Goal: Transaction & Acquisition: Purchase product/service

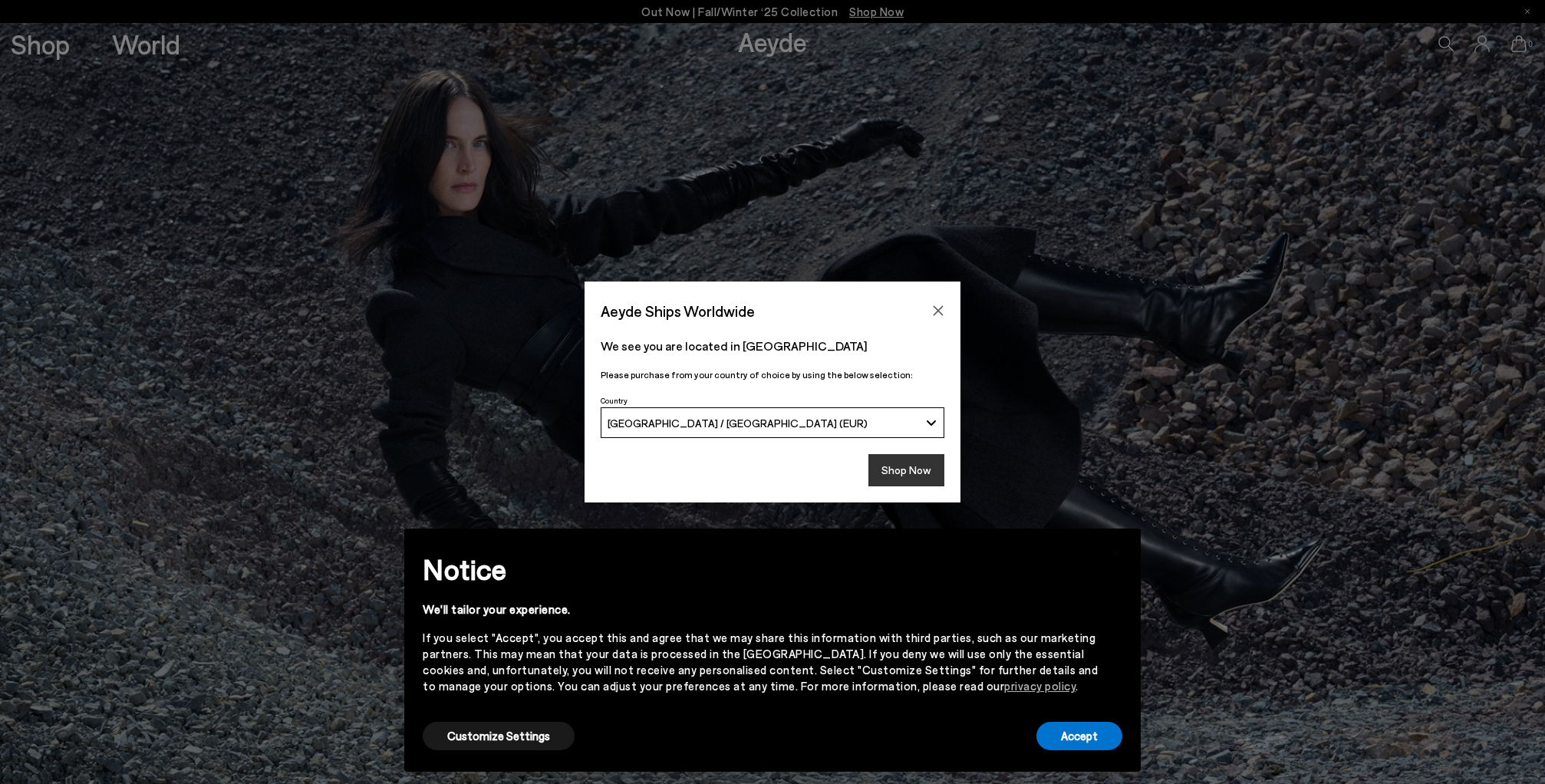
click at [915, 472] on button "Shop Now" at bounding box center [906, 469] width 76 height 32
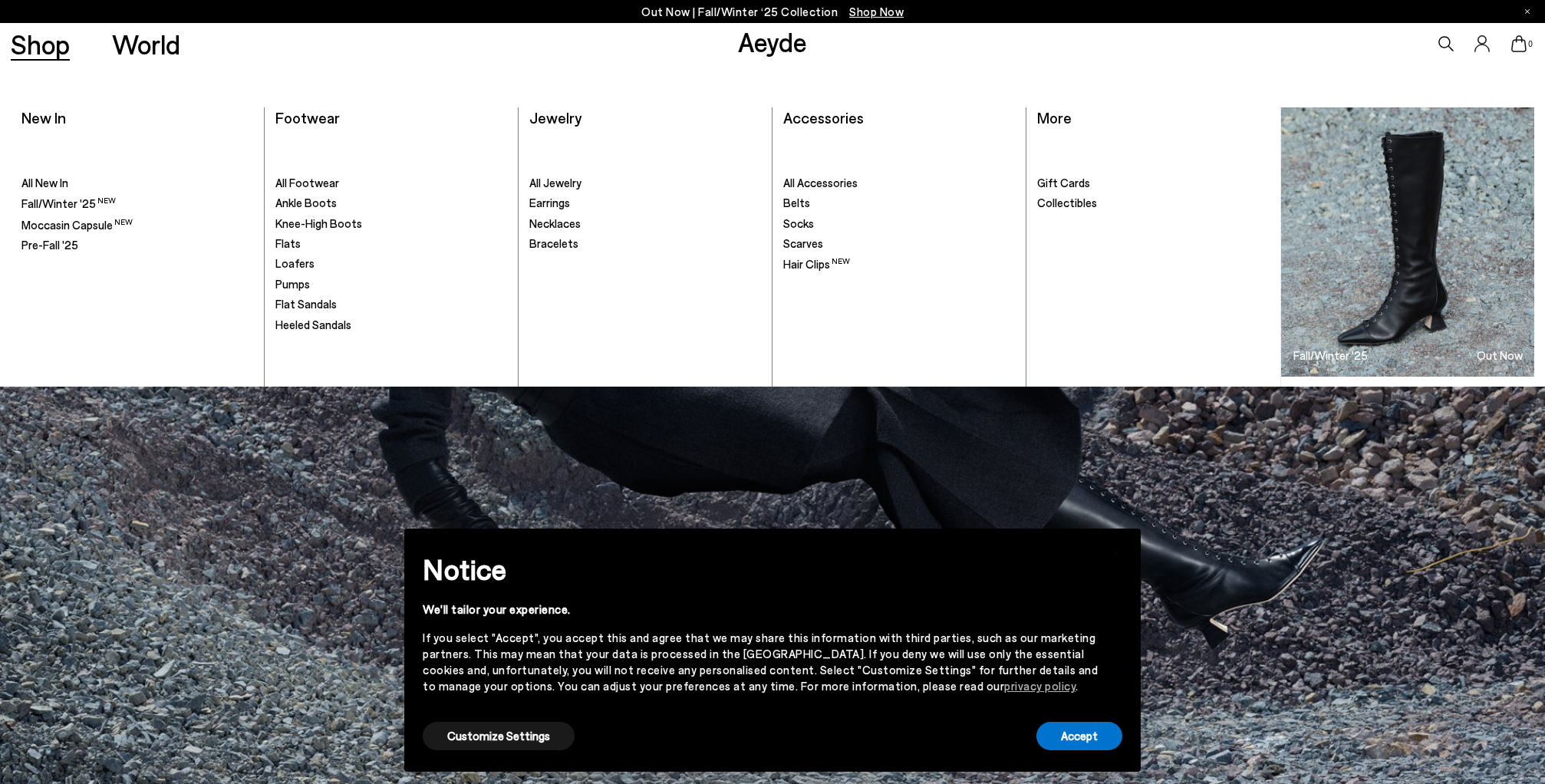
click at [53, 52] on link "Shop" at bounding box center [40, 44] width 59 height 27
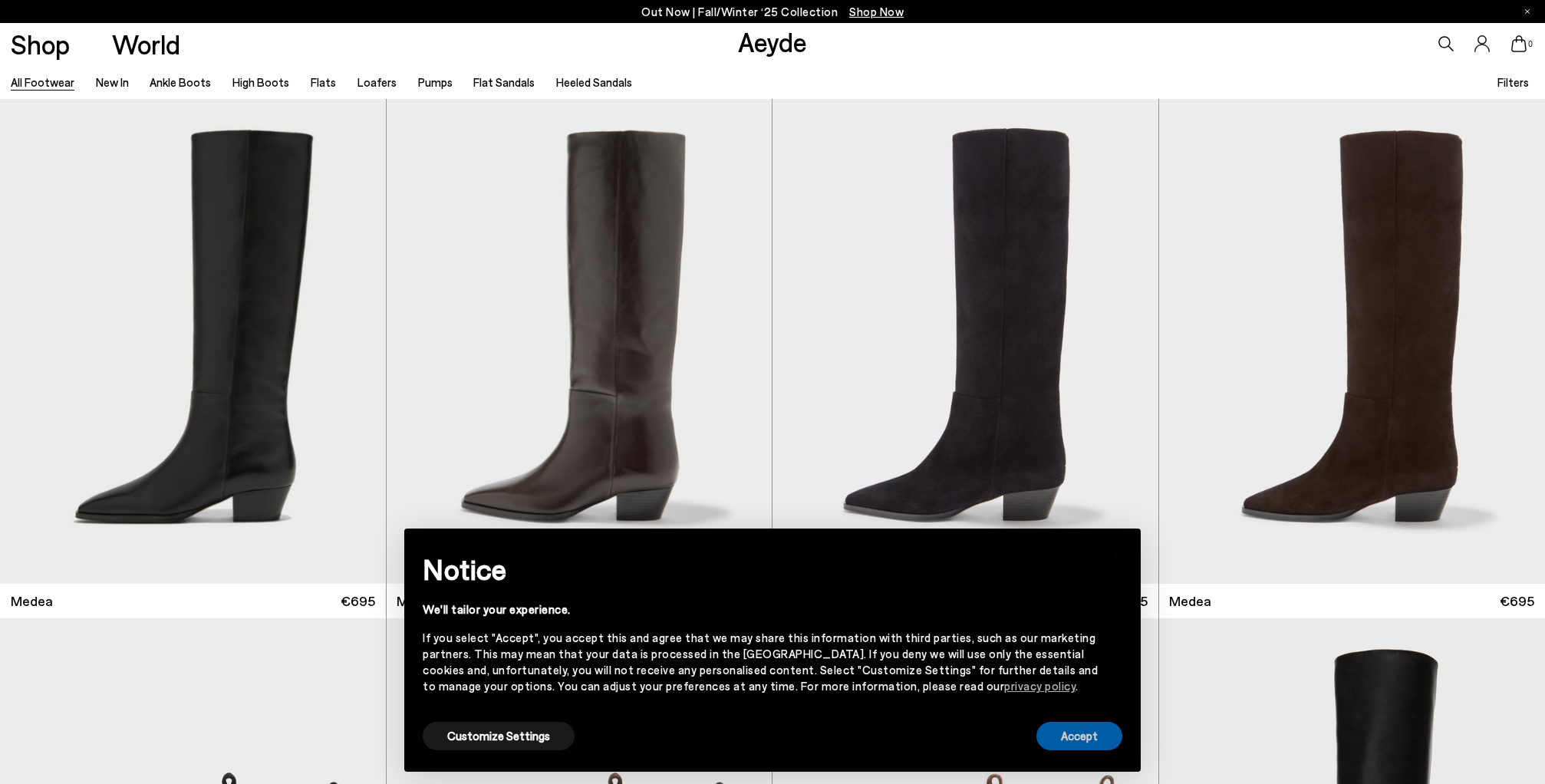
click at [1070, 746] on button "Accept" at bounding box center [1079, 735] width 86 height 28
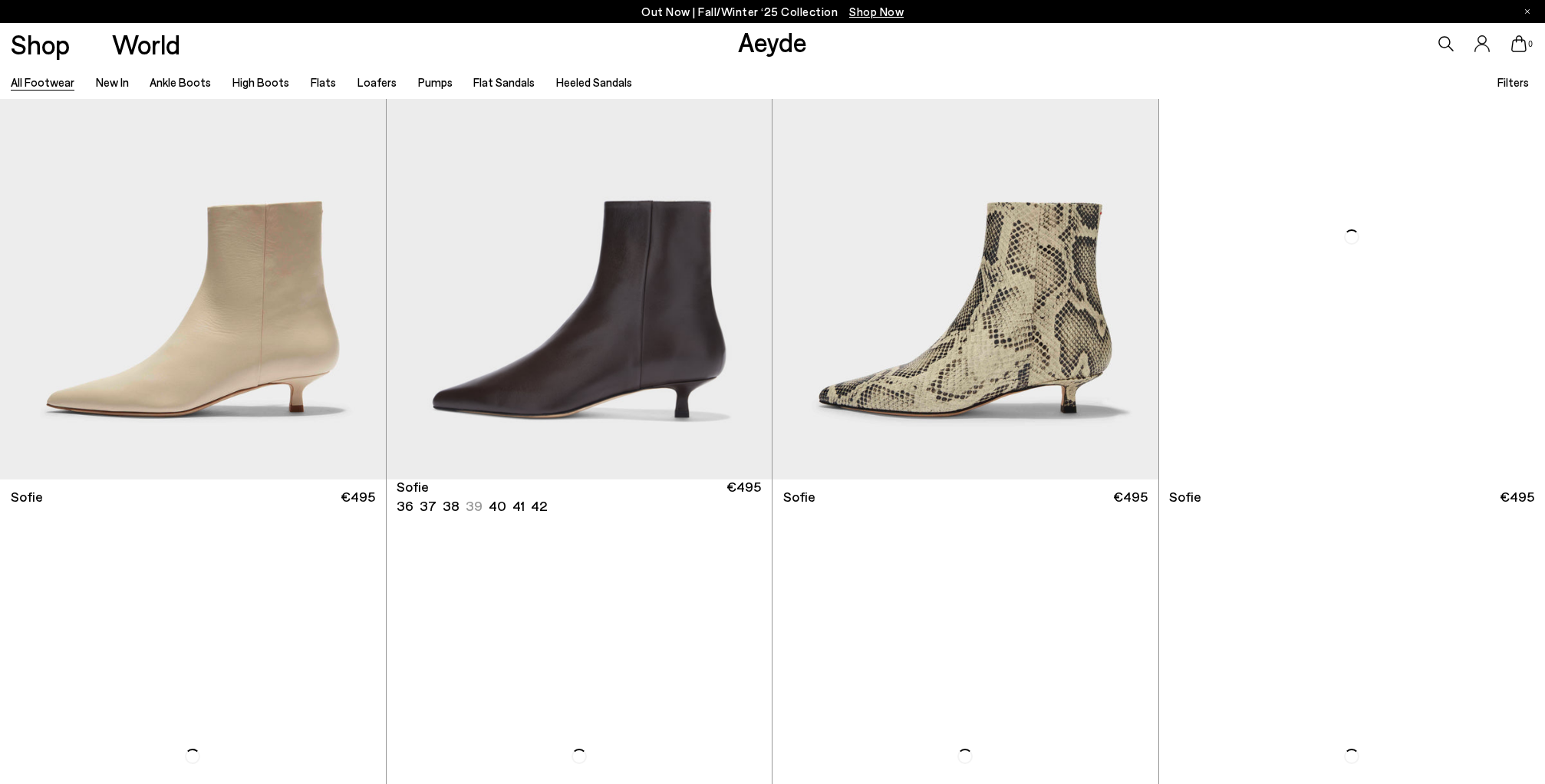
scroll to position [5291, 0]
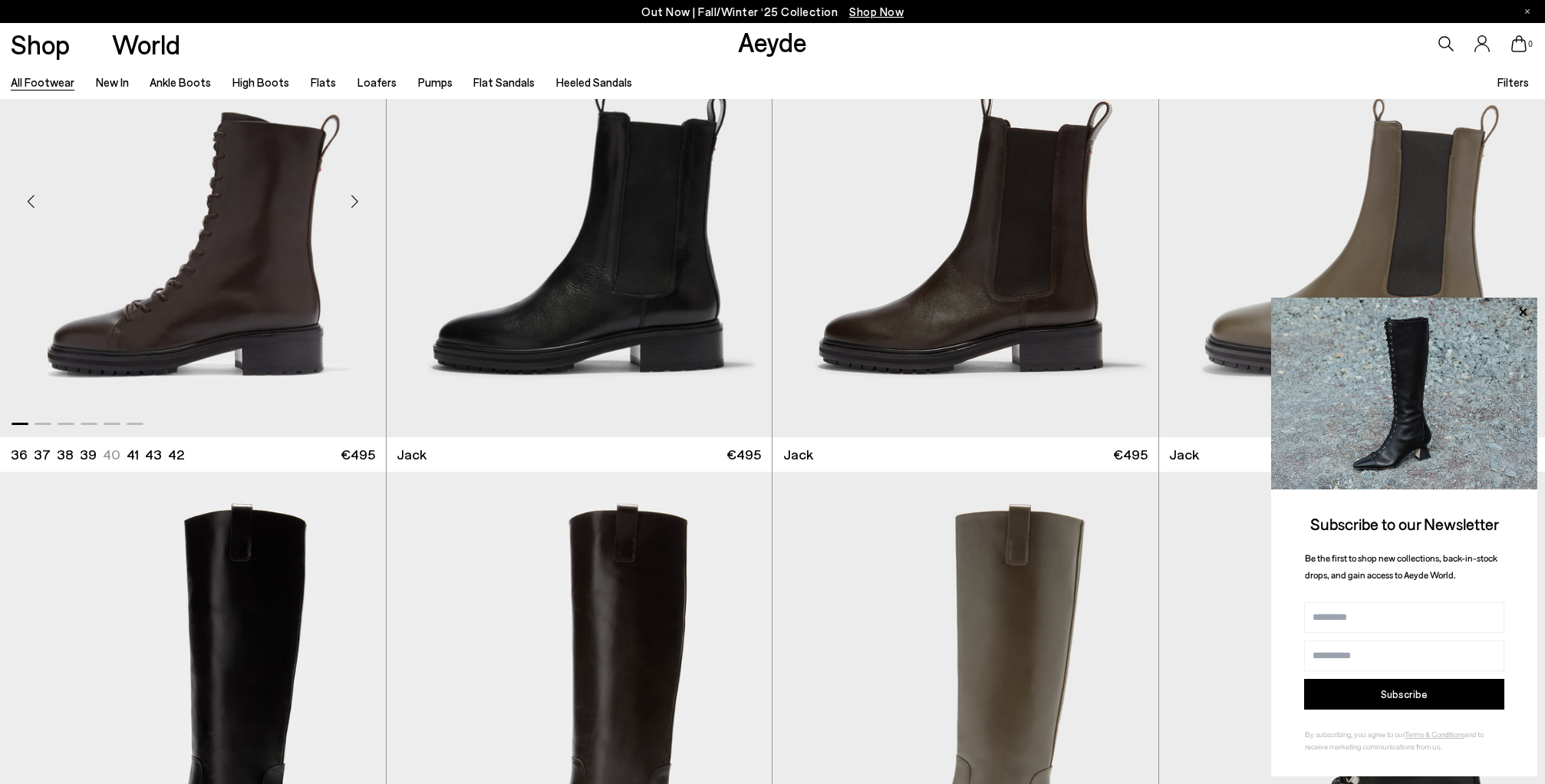
scroll to position [11579, 0]
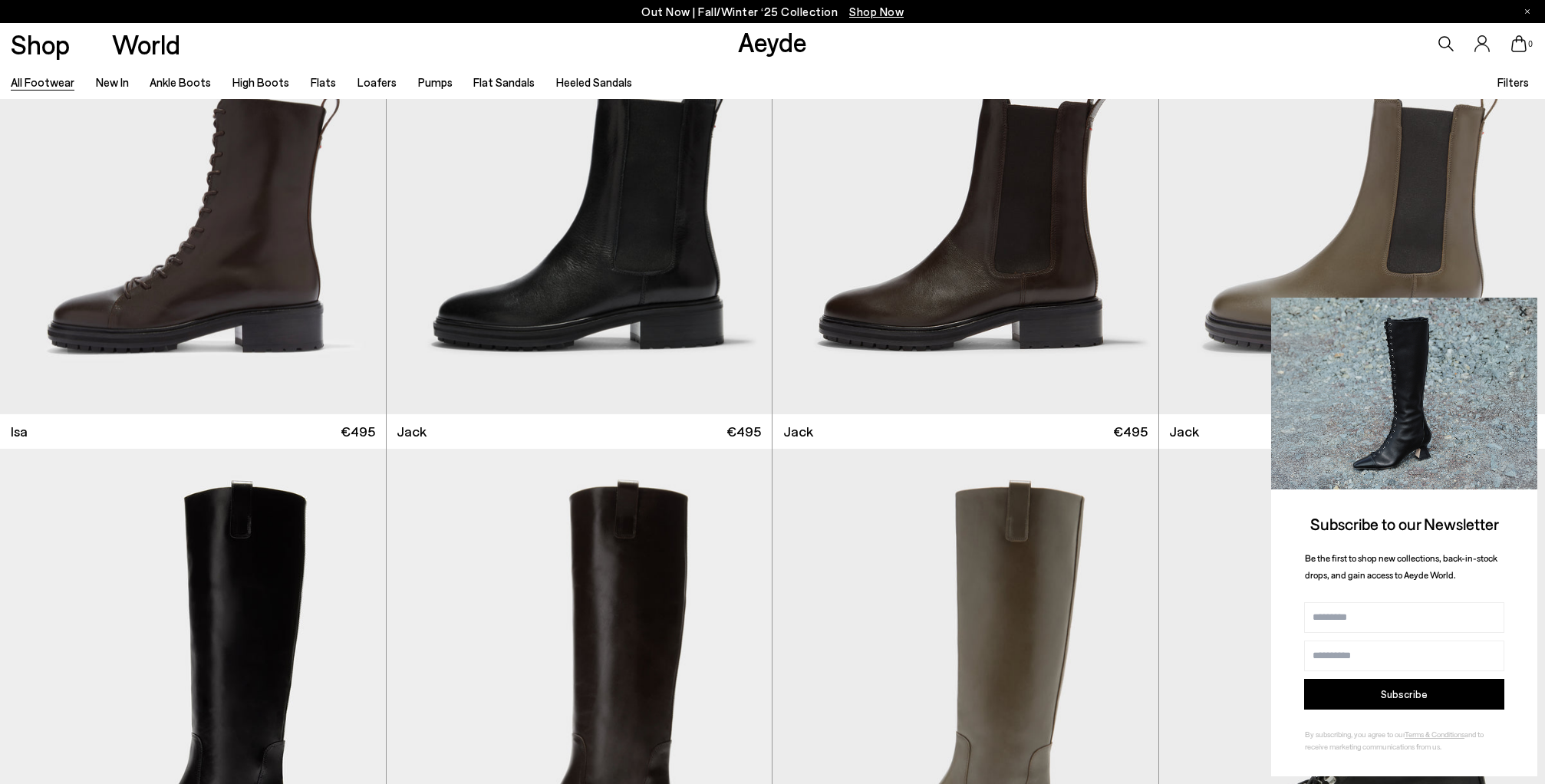
click at [1526, 312] on icon at bounding box center [1523, 312] width 19 height 19
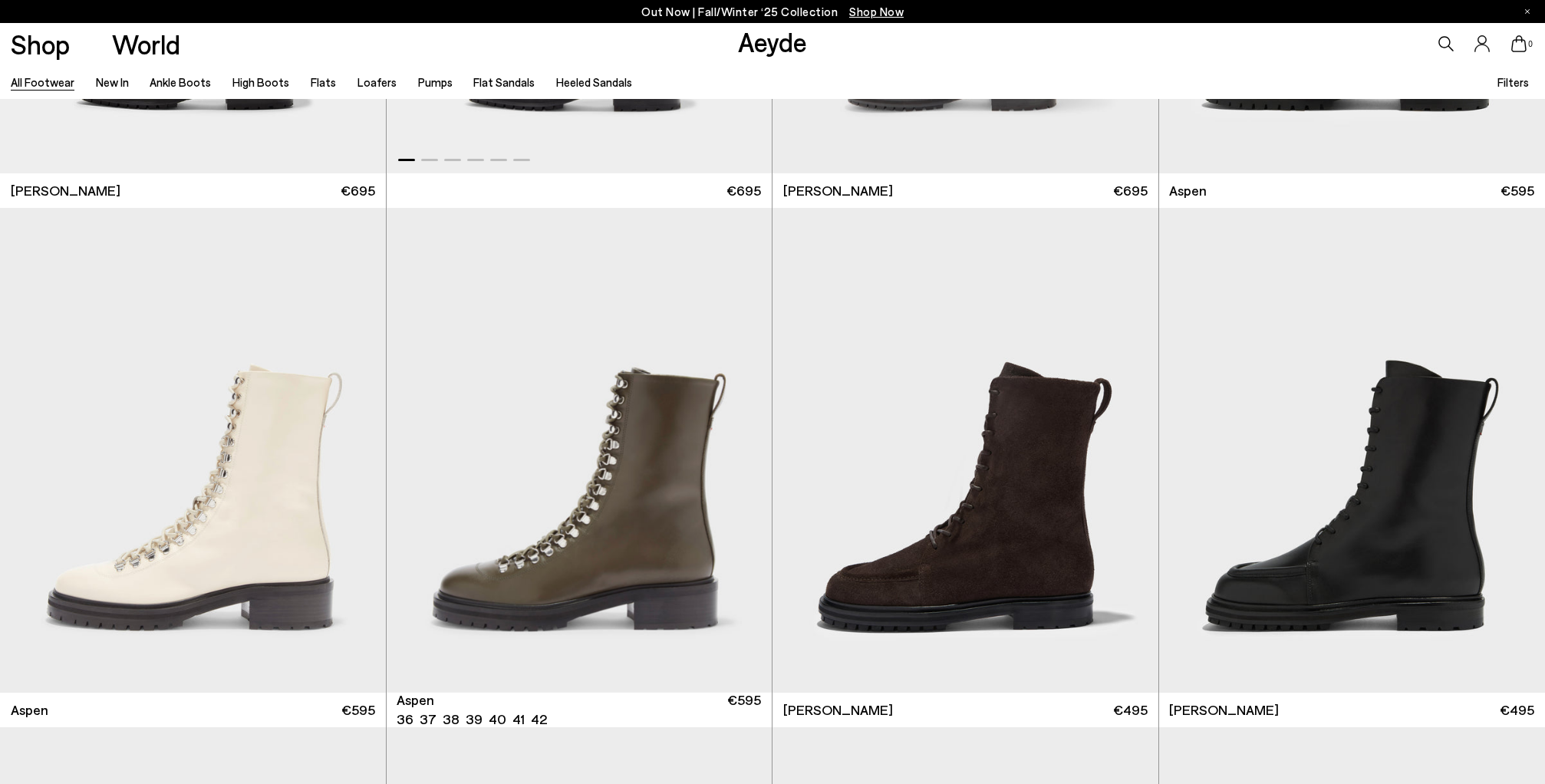
scroll to position [12345, 0]
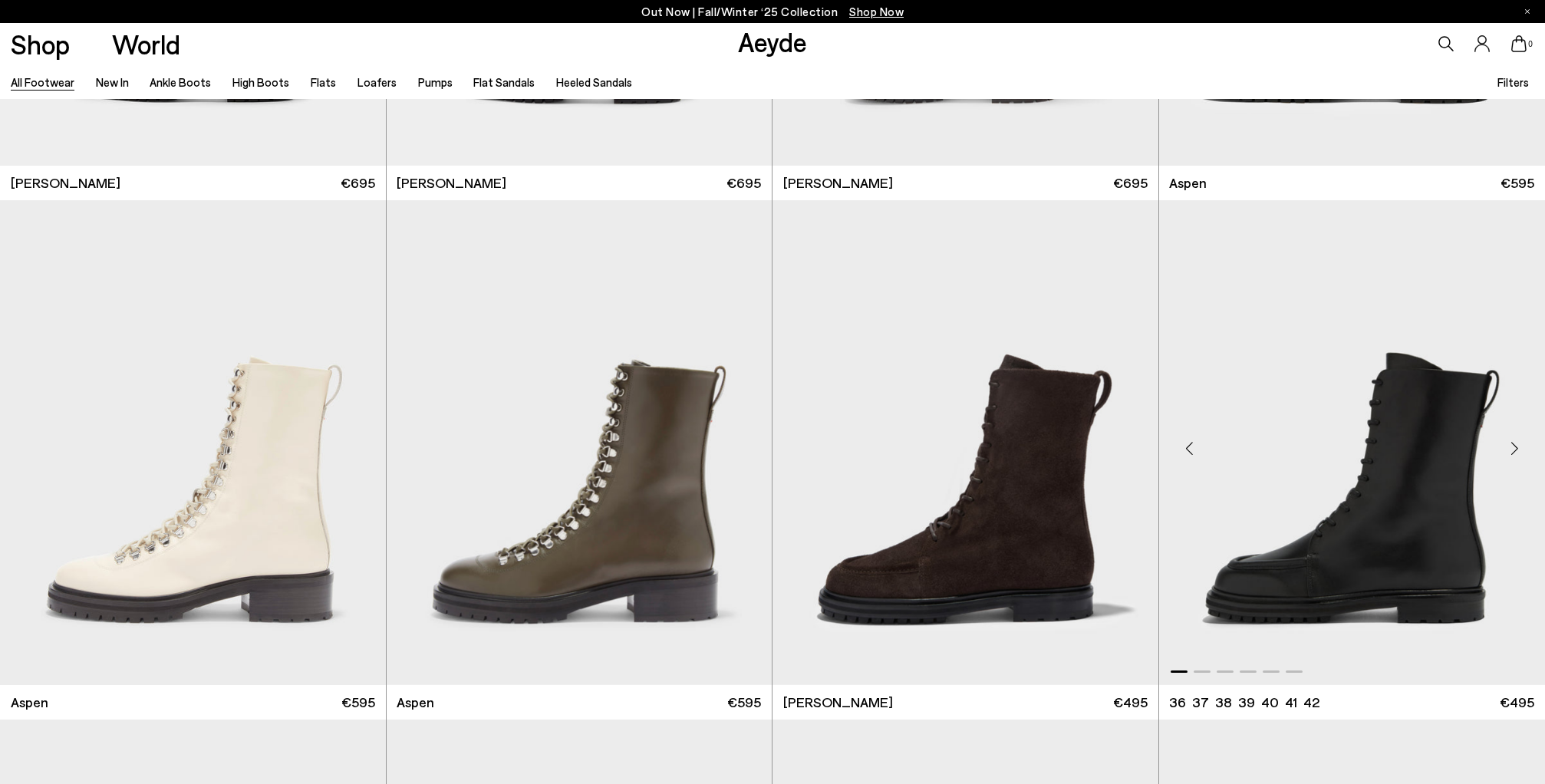
click at [1371, 546] on img "1 / 6" at bounding box center [1352, 441] width 387 height 484
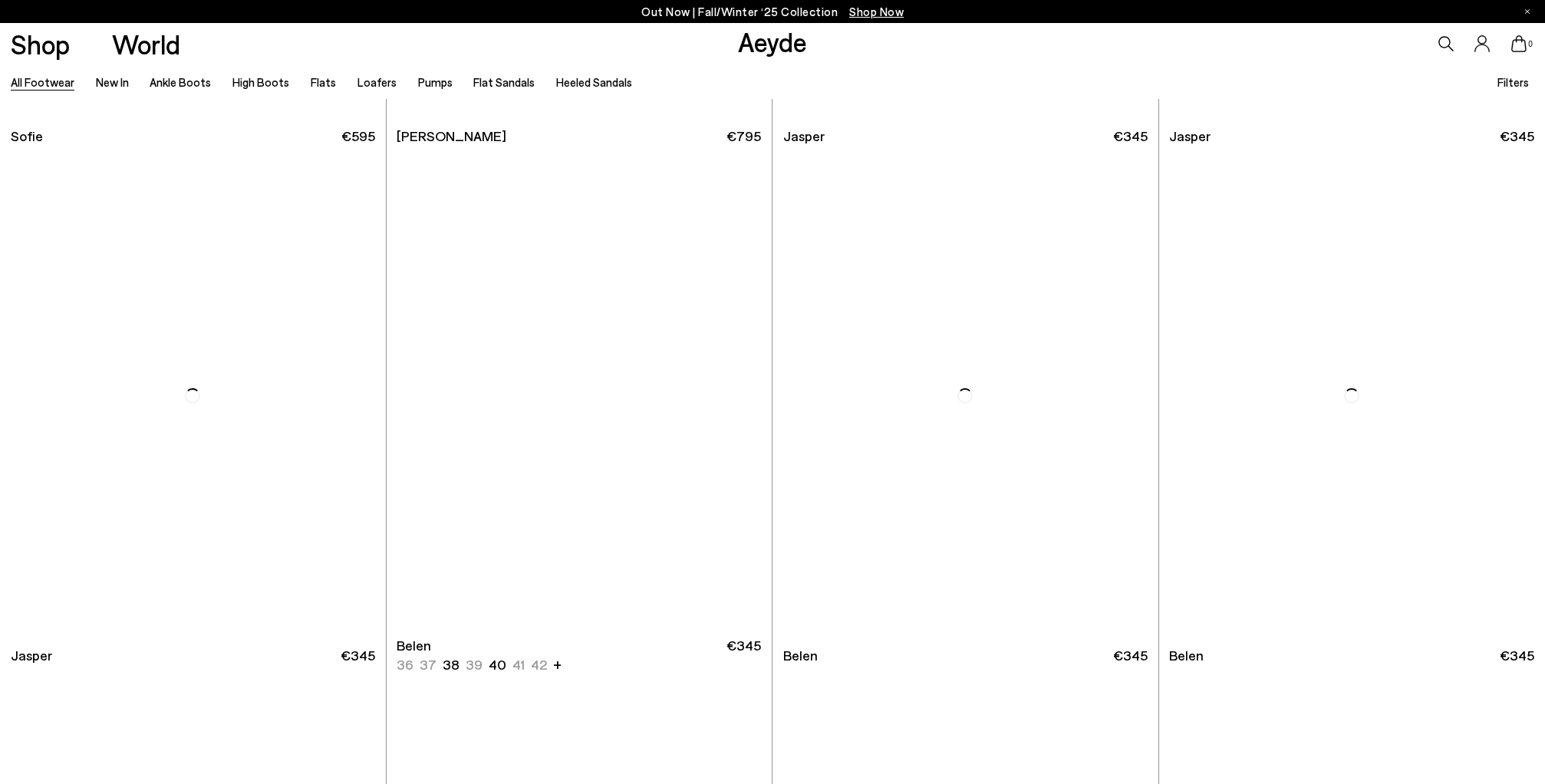
scroll to position [16027, 0]
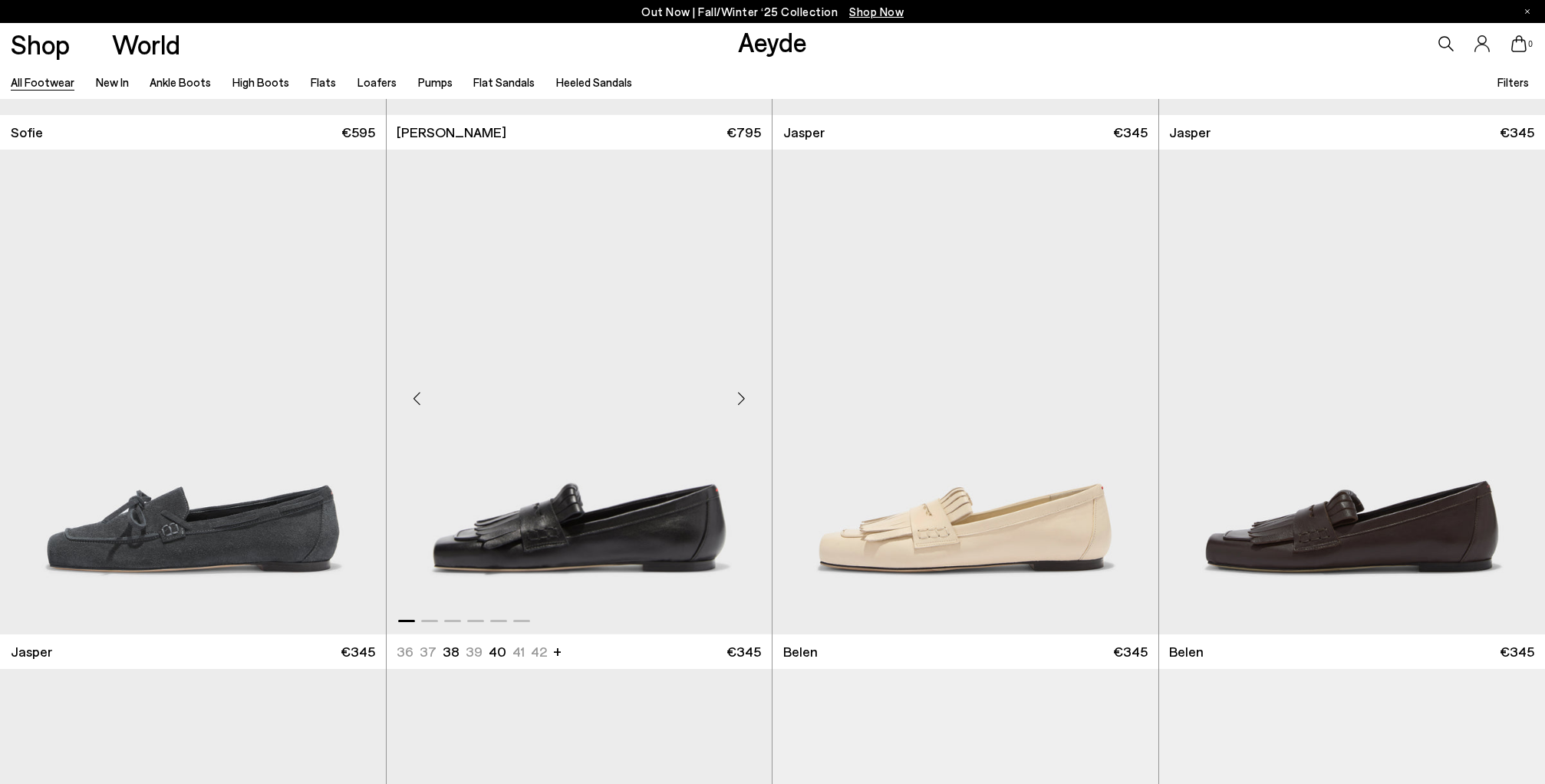
click at [571, 525] on img "1 / 6" at bounding box center [580, 392] width 386 height 484
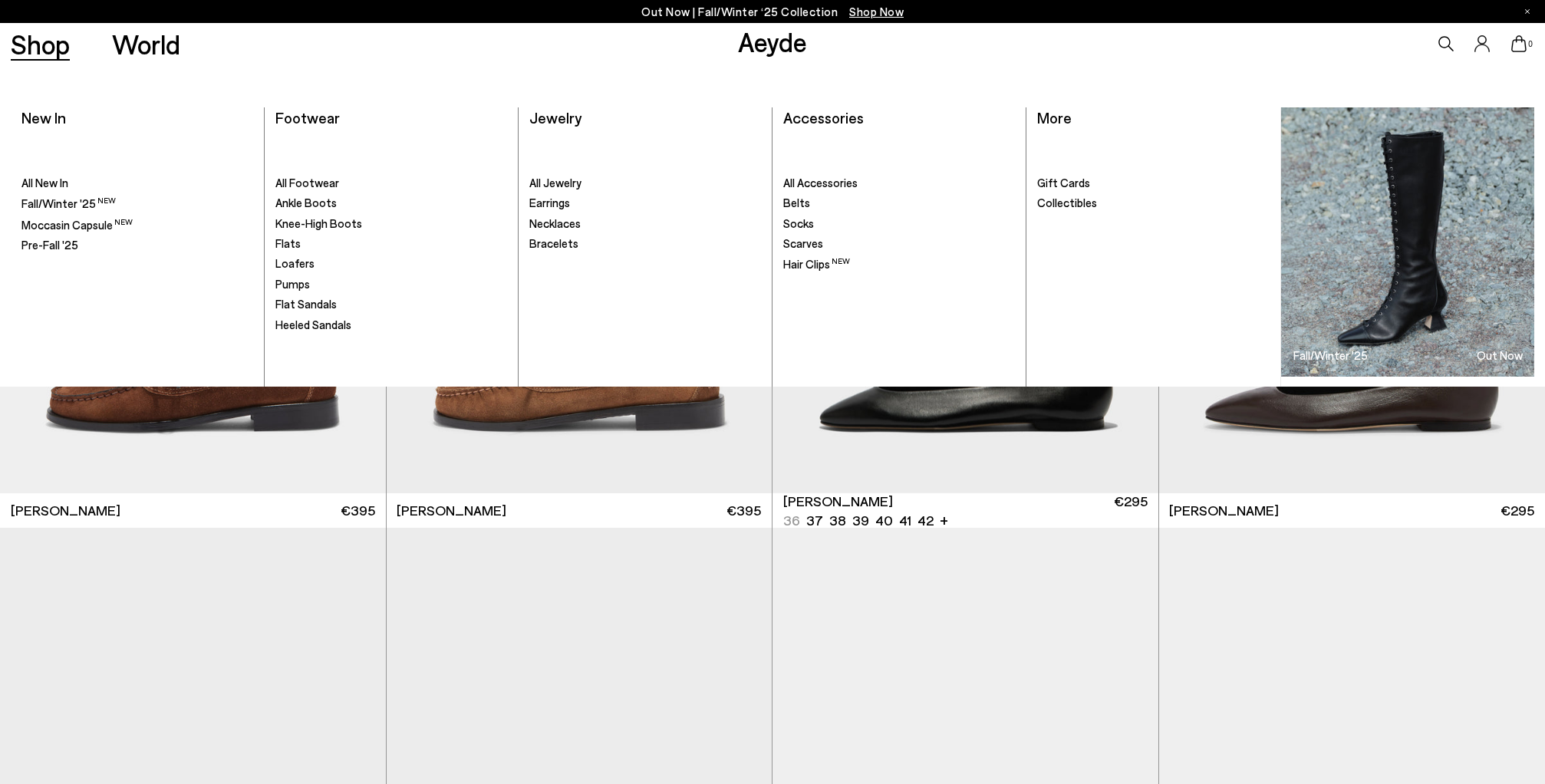
scroll to position [19017, 0]
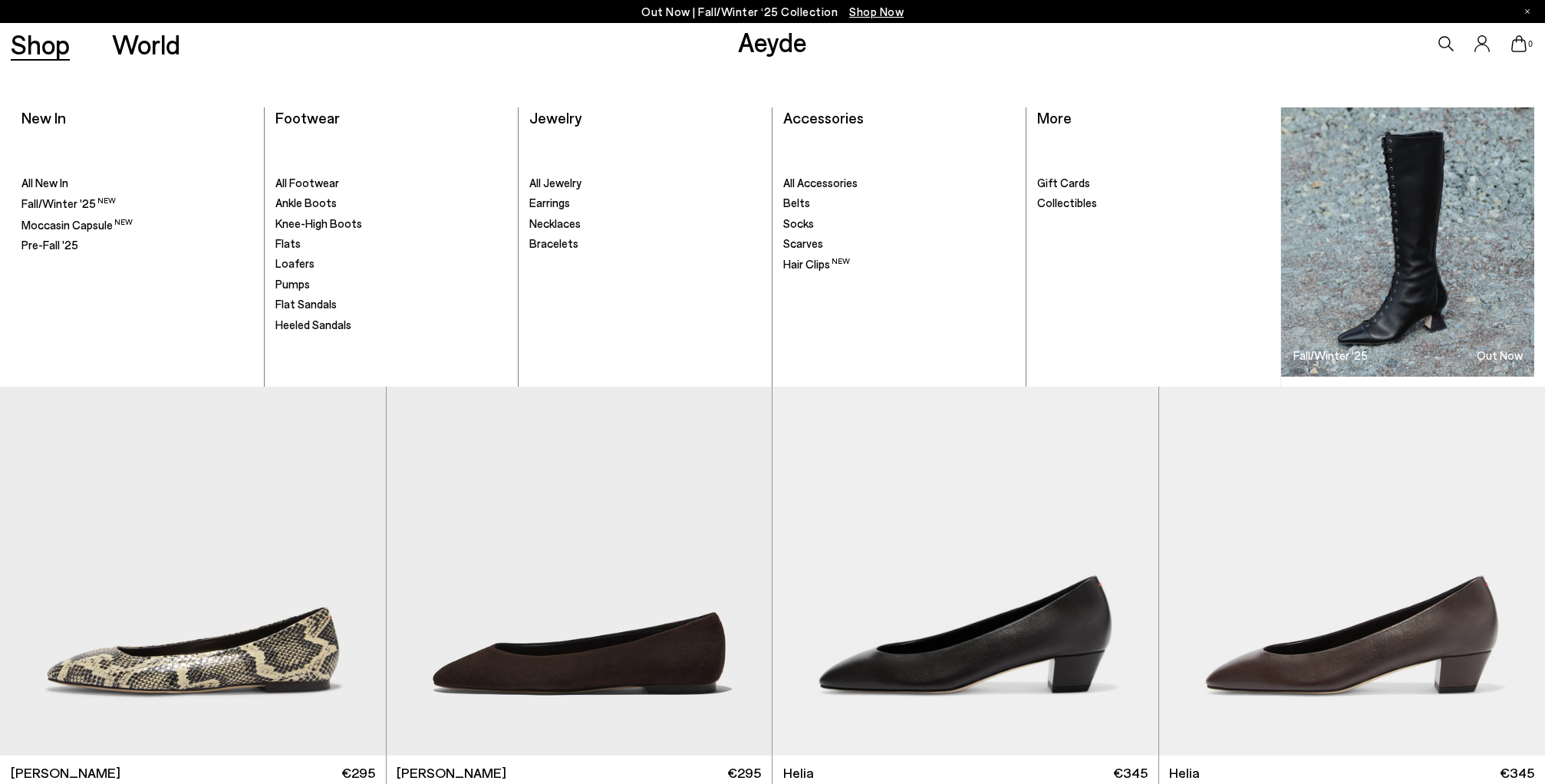
scroll to position [20244, 0]
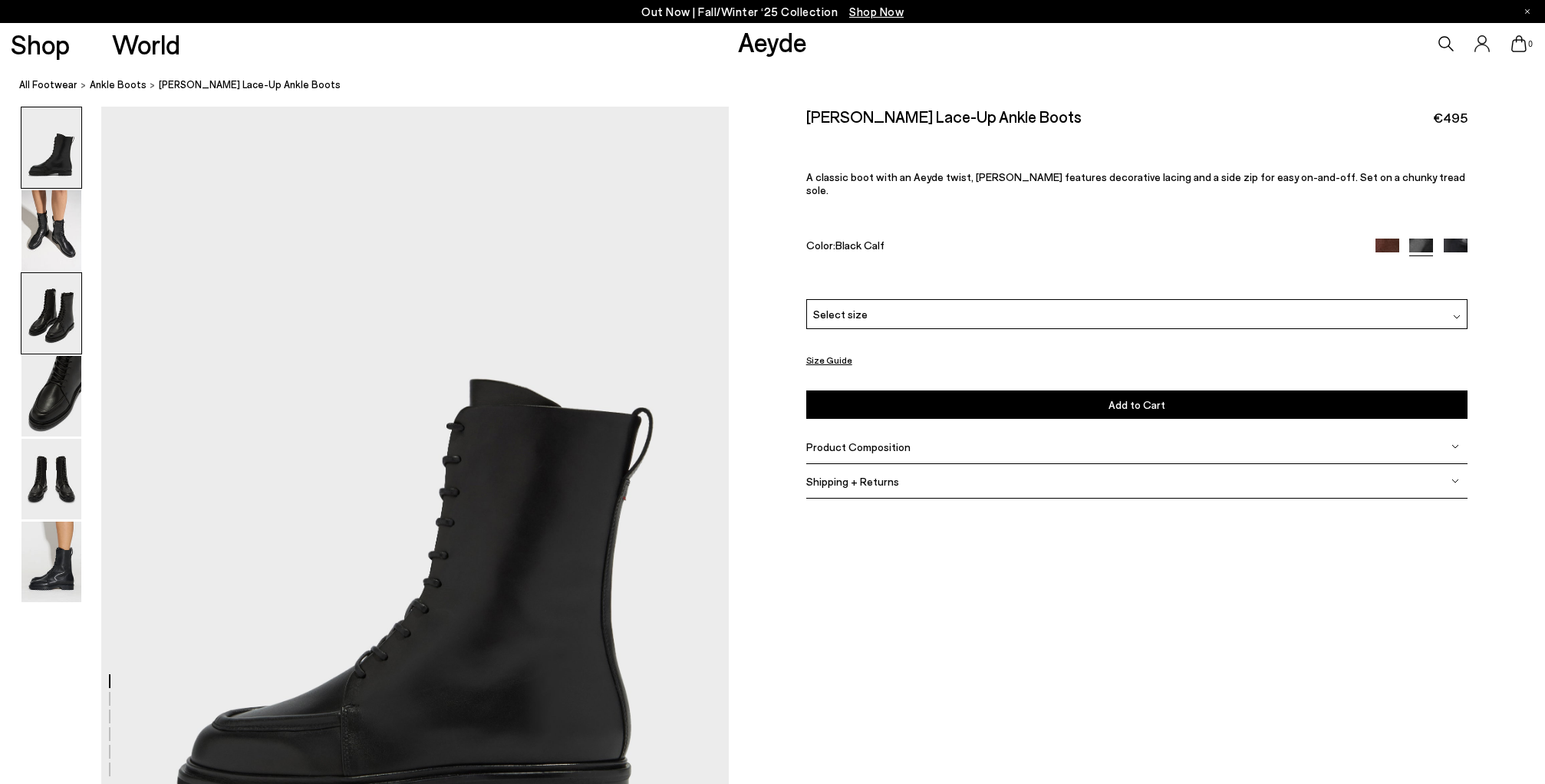
click at [33, 314] on img at bounding box center [51, 313] width 59 height 81
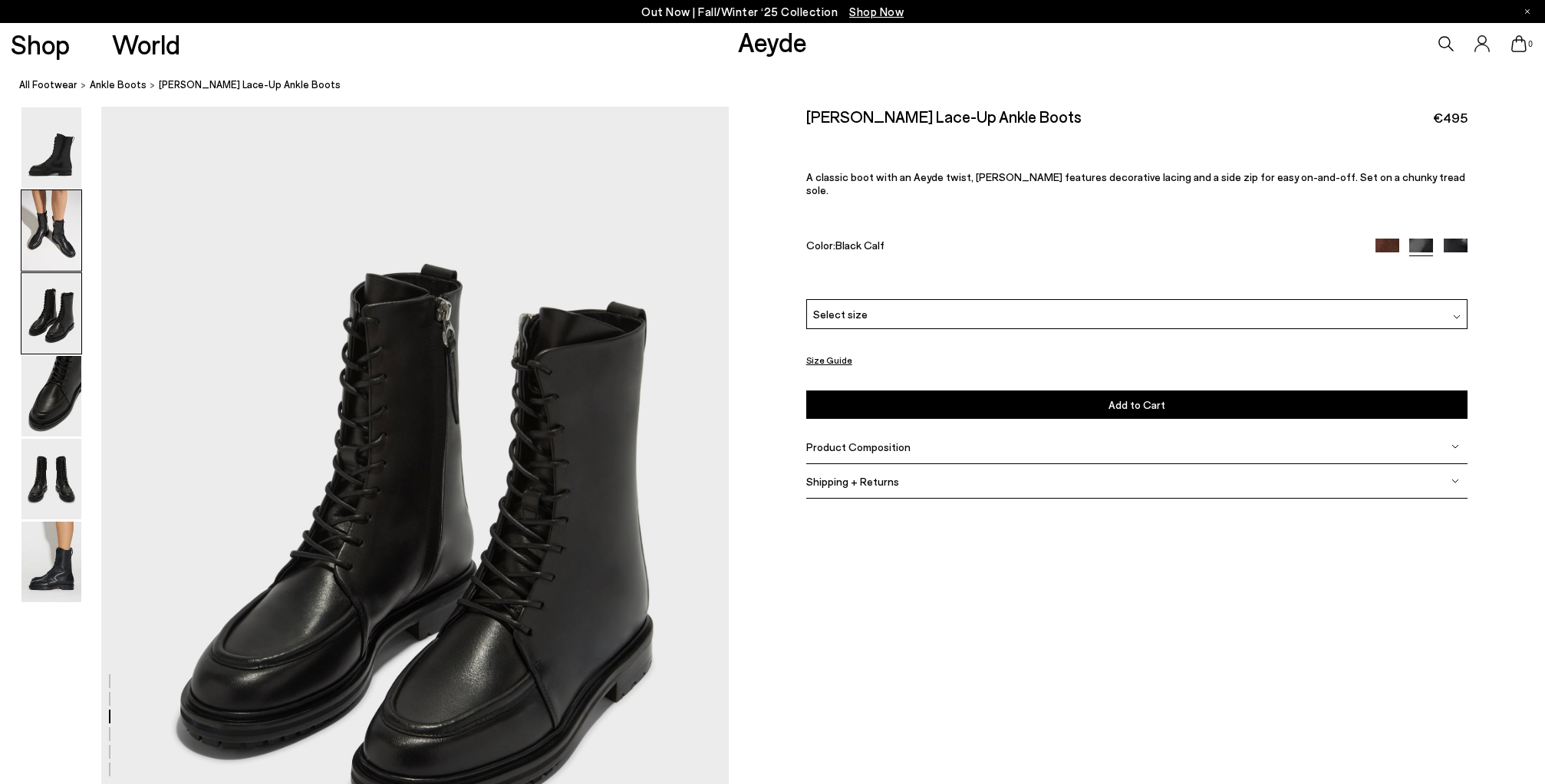
click at [47, 233] on img at bounding box center [51, 230] width 59 height 81
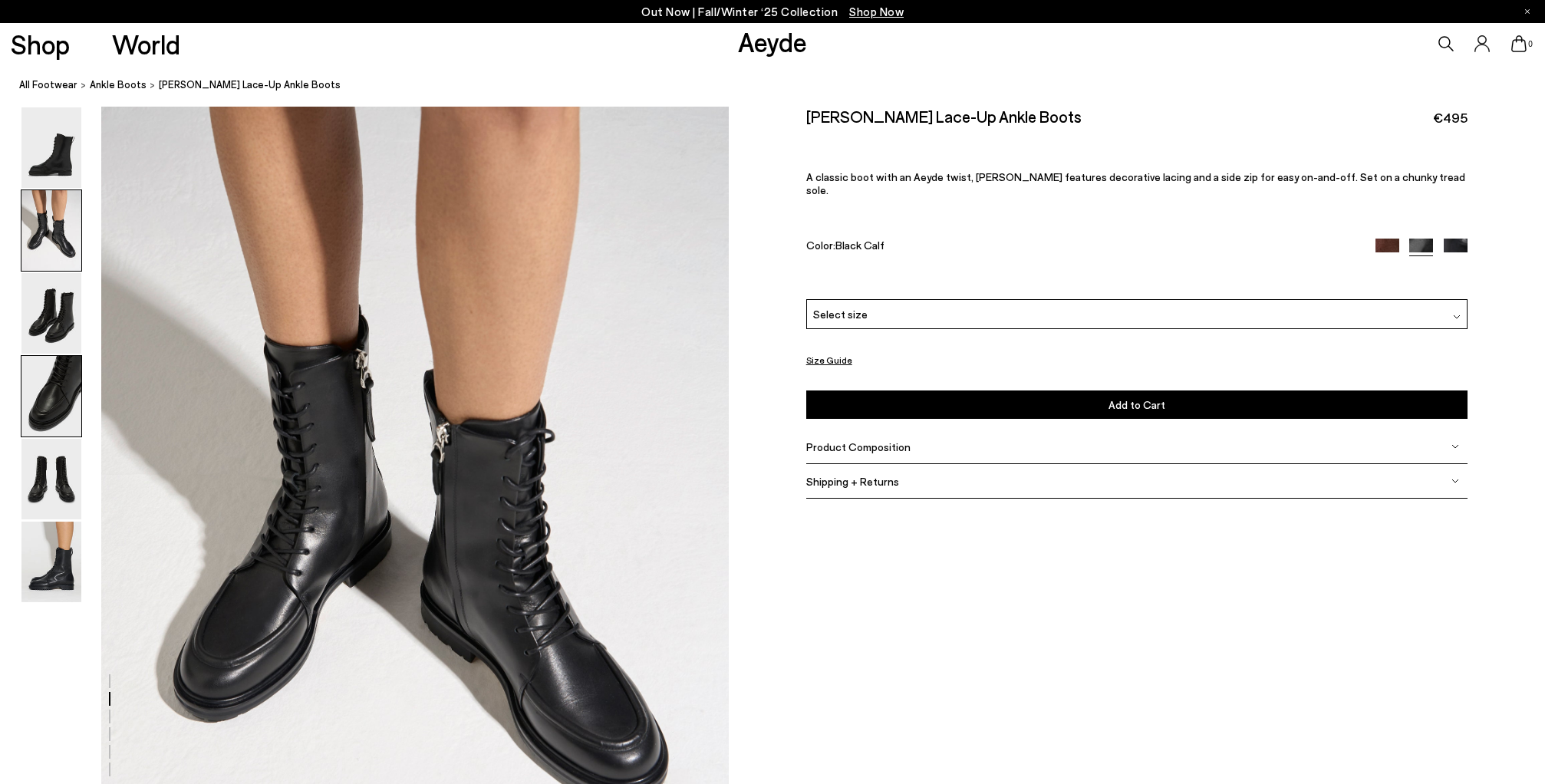
click at [52, 396] on img at bounding box center [51, 395] width 59 height 81
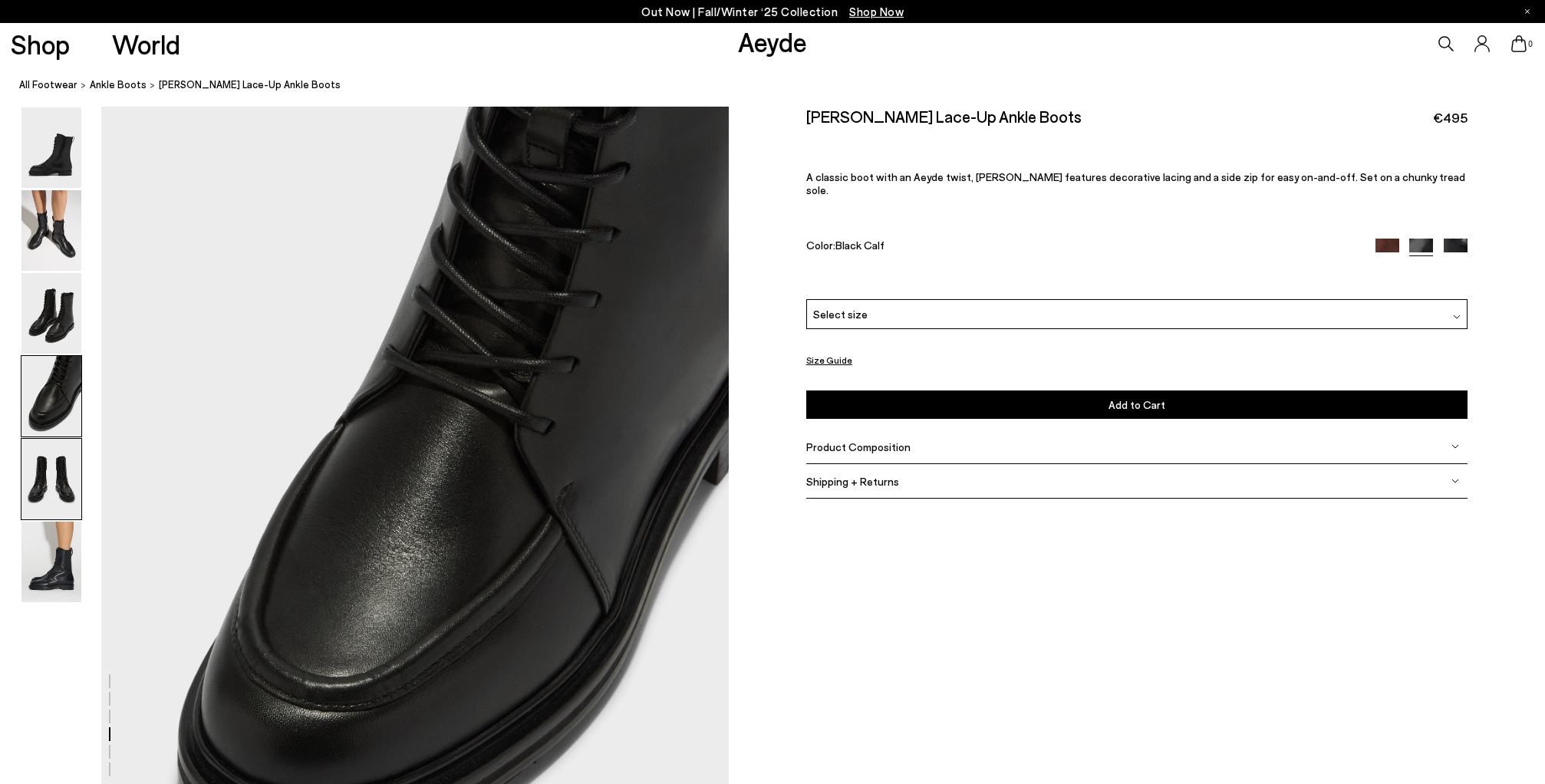
click at [70, 450] on img at bounding box center [51, 478] width 59 height 81
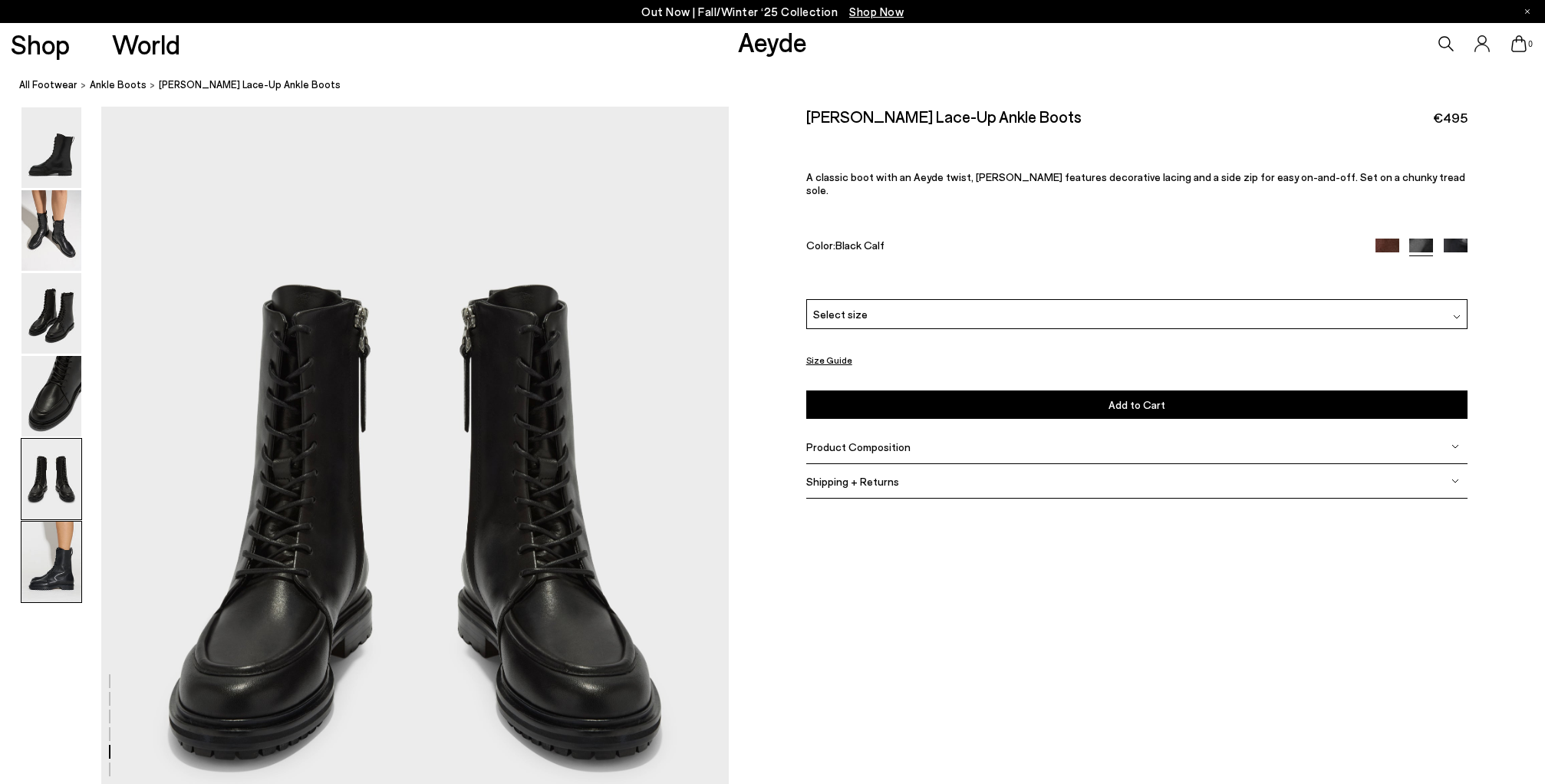
click at [57, 568] on img at bounding box center [51, 561] width 59 height 81
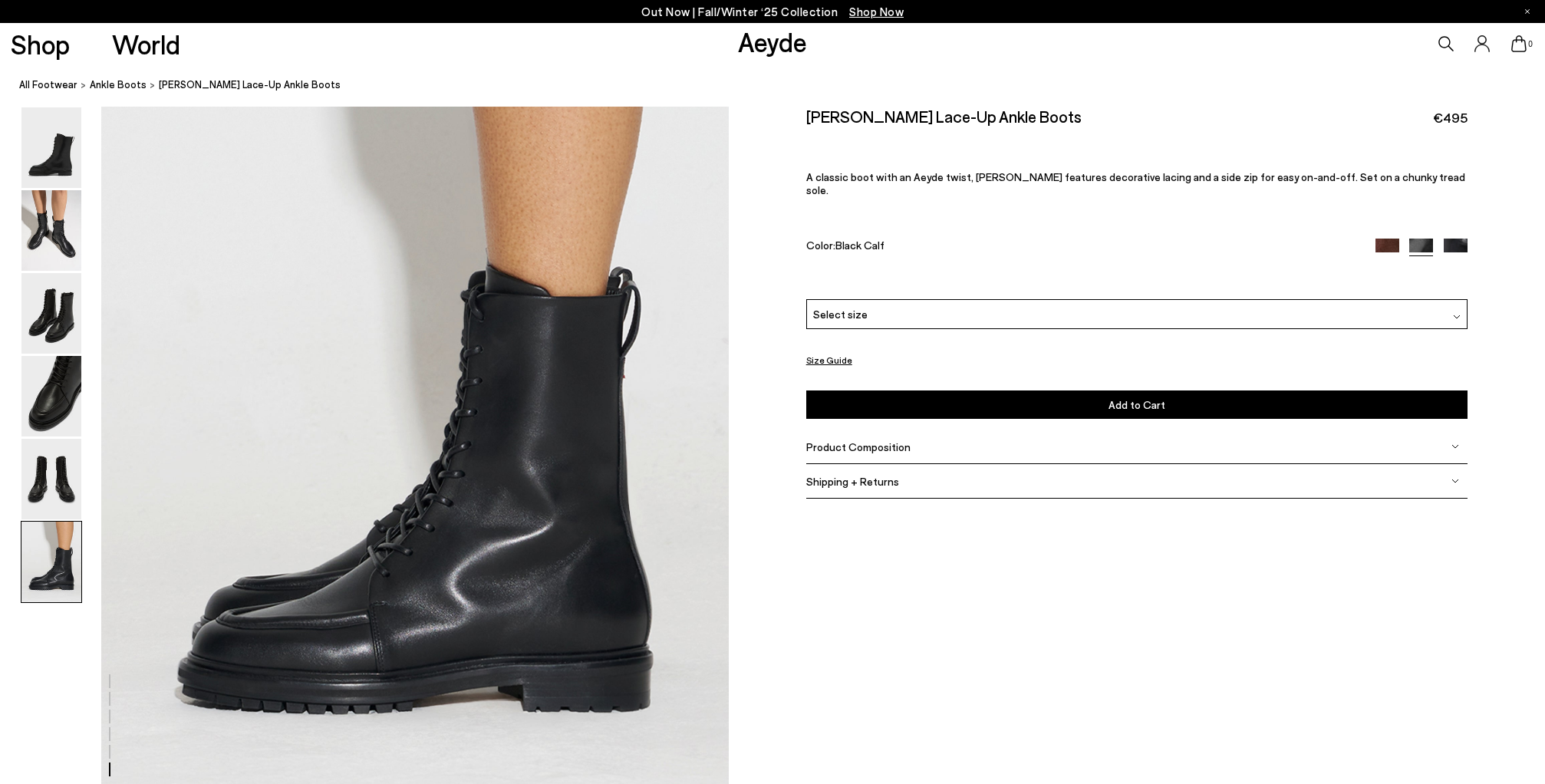
scroll to position [4300, 0]
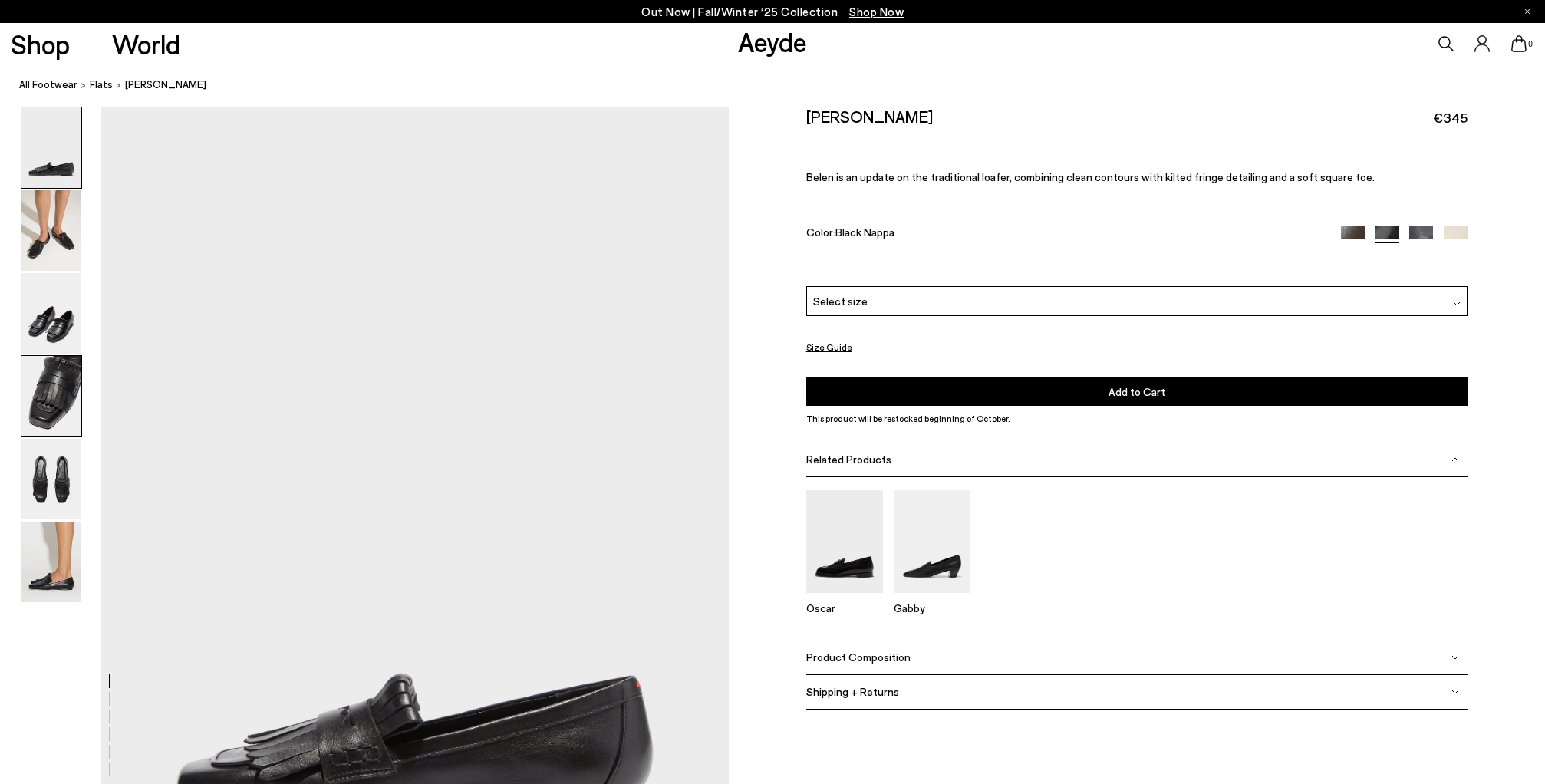
click at [41, 420] on img at bounding box center [51, 395] width 59 height 81
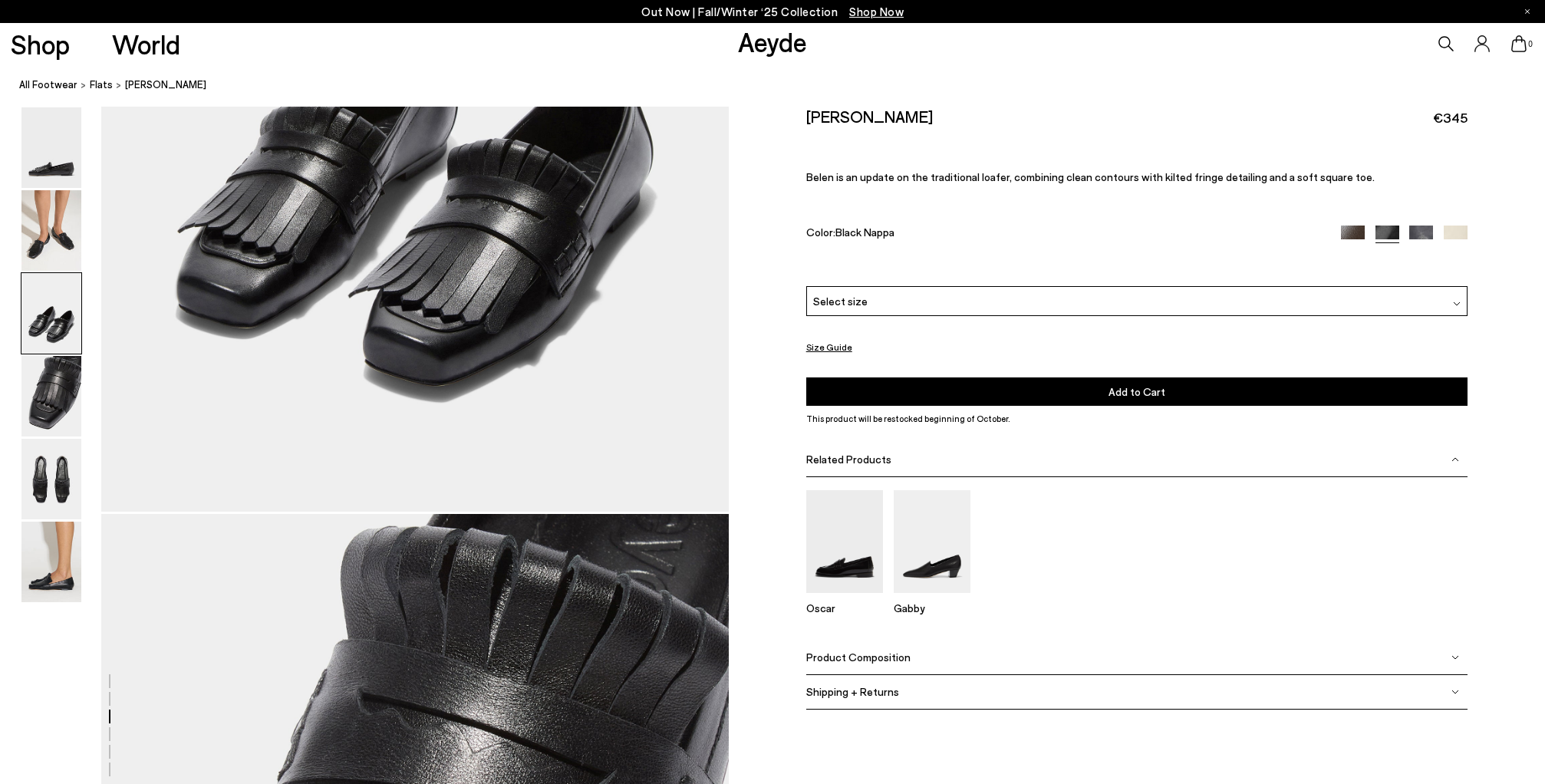
click at [39, 329] on img at bounding box center [51, 313] width 59 height 81
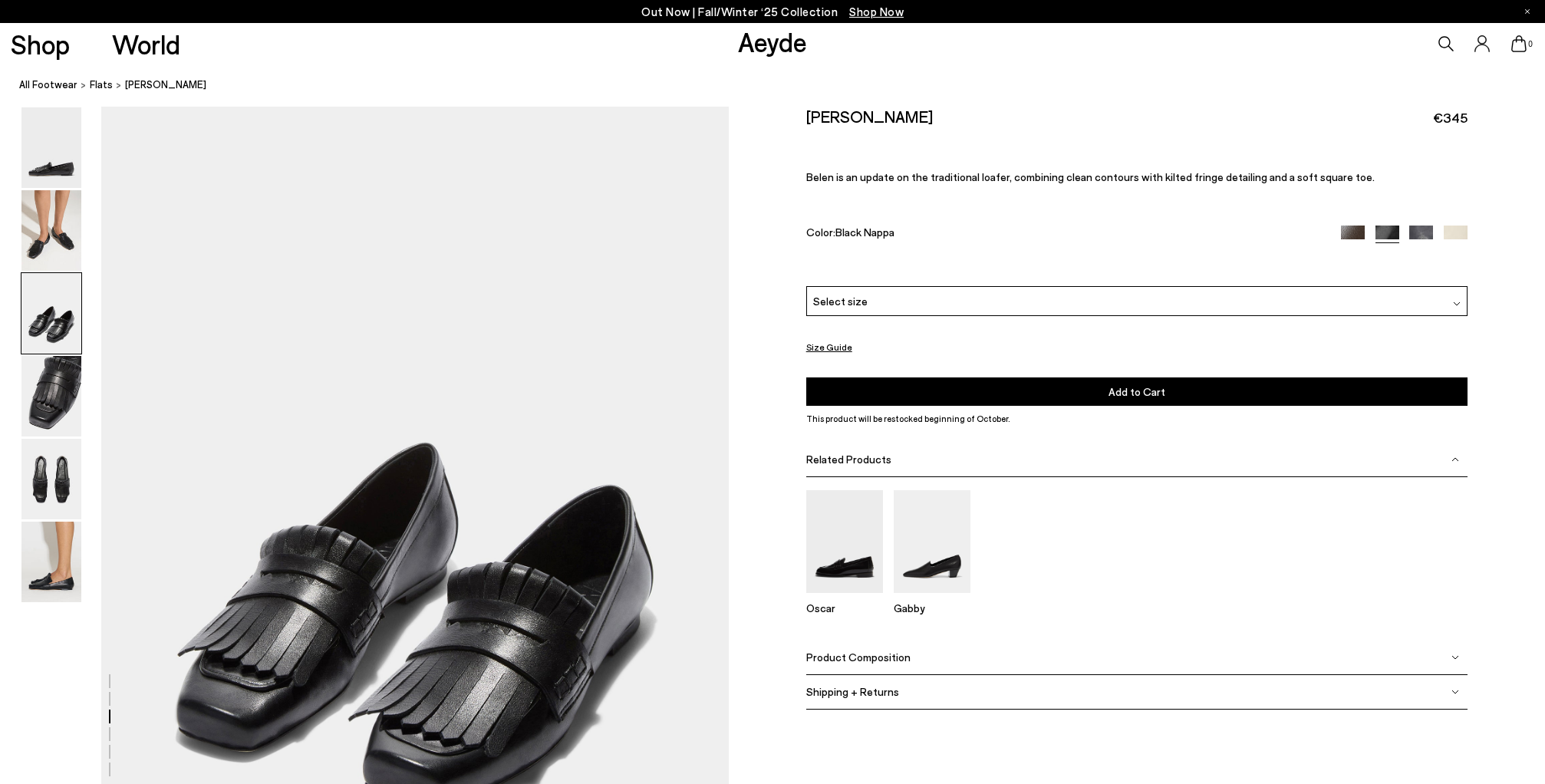
scroll to position [1679, 0]
